Goal: Navigation & Orientation: Find specific page/section

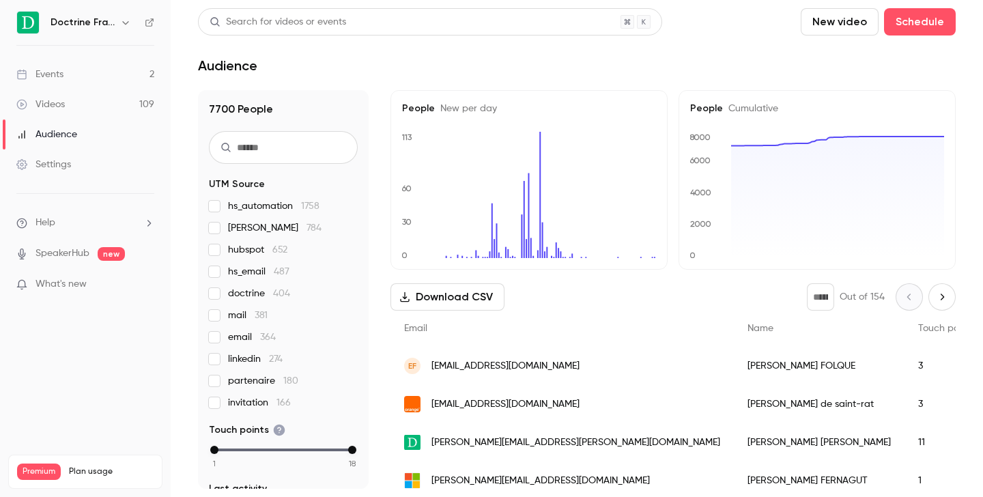
click at [124, 18] on icon "button" at bounding box center [125, 22] width 11 height 11
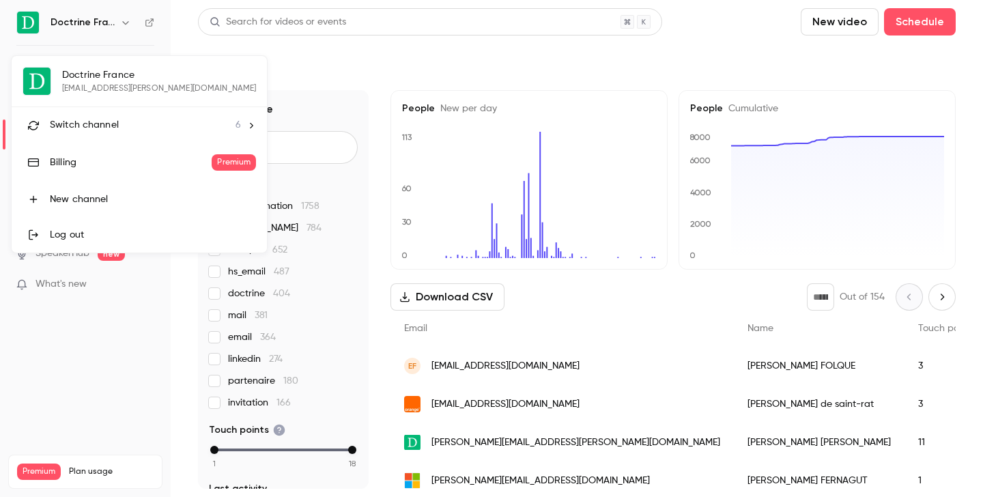
click at [107, 128] on span "Switch channel" at bounding box center [84, 125] width 69 height 14
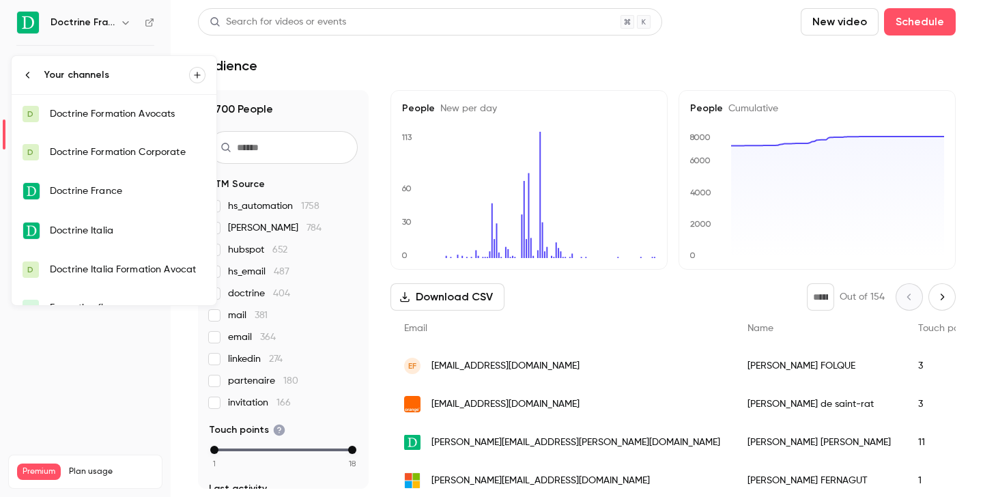
click at [108, 152] on div "Doctrine Formation Corporate" at bounding box center [128, 152] width 156 height 14
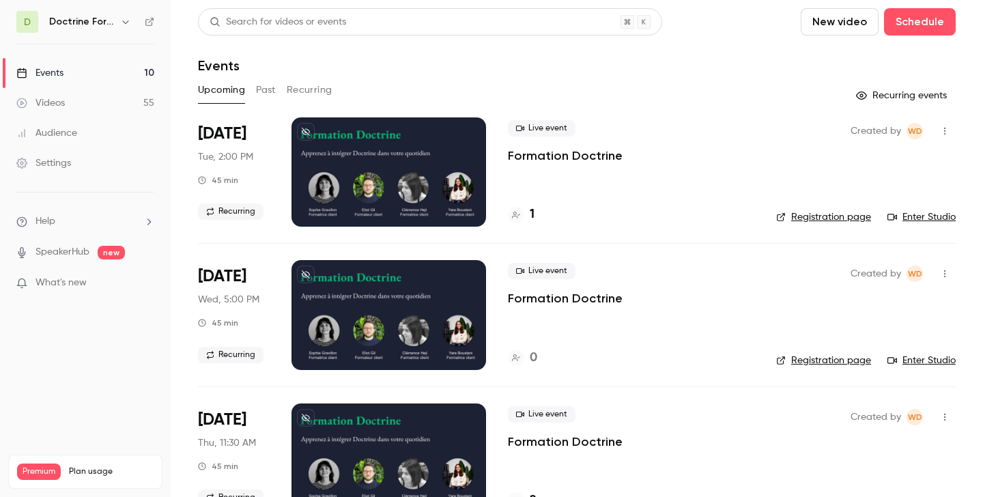
click at [272, 91] on button "Past" at bounding box center [266, 90] width 20 height 22
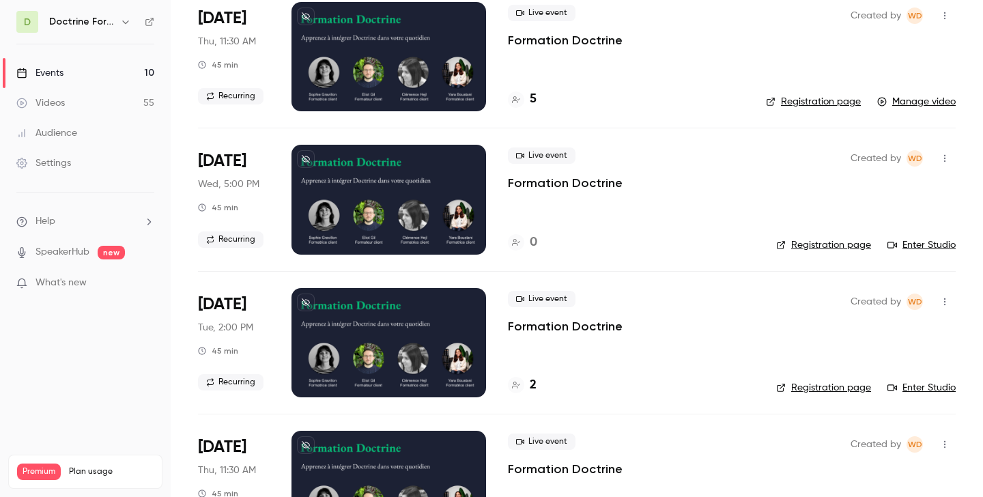
scroll to position [448, 0]
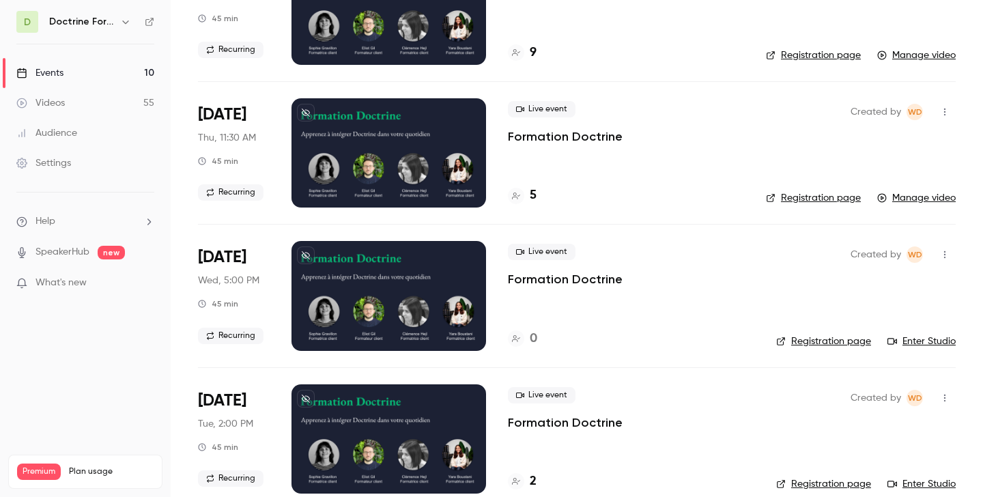
click at [533, 197] on h4 "5" at bounding box center [533, 195] width 7 height 18
